Goal: Find specific page/section: Find specific page/section

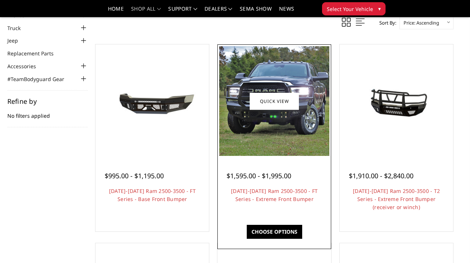
scroll to position [47, 0]
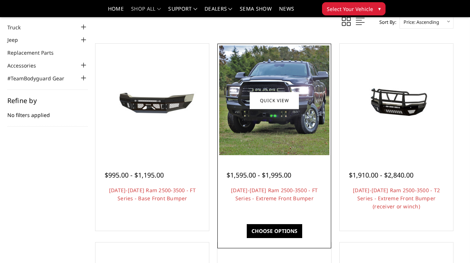
click at [252, 79] on img at bounding box center [274, 101] width 110 height 110
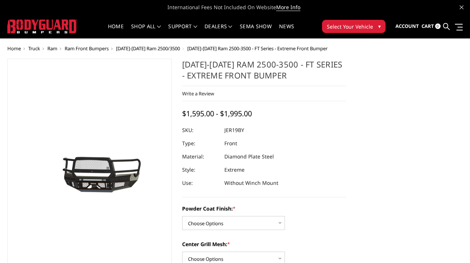
click at [379, 26] on span "▾" at bounding box center [379, 26] width 3 height 8
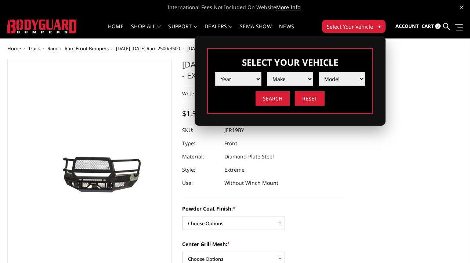
select select "yr_2007"
select select "mk_ram"
select select "md_2500-3500"
click at [279, 100] on input "Search" at bounding box center [273, 98] width 34 height 14
